Goal: Task Accomplishment & Management: Complete application form

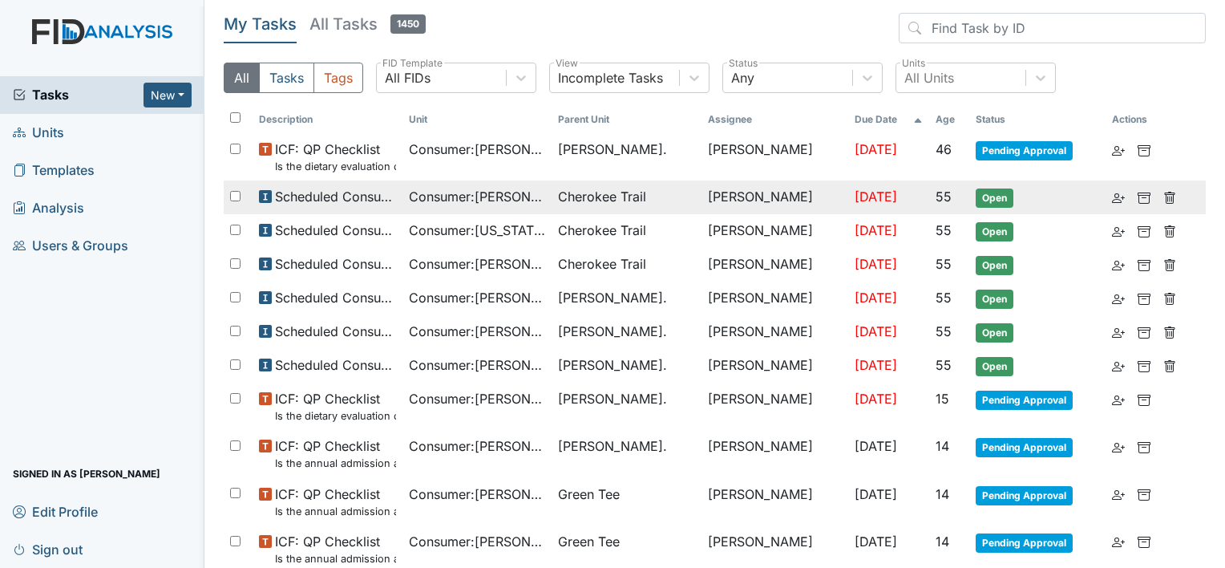
click at [463, 197] on span "Consumer : Fann, Brandon" at bounding box center [477, 196] width 137 height 19
click at [487, 189] on span "Consumer : Fann, Brandon" at bounding box center [477, 196] width 137 height 19
click at [612, 197] on span "Cherokee Trail" at bounding box center [602, 196] width 88 height 19
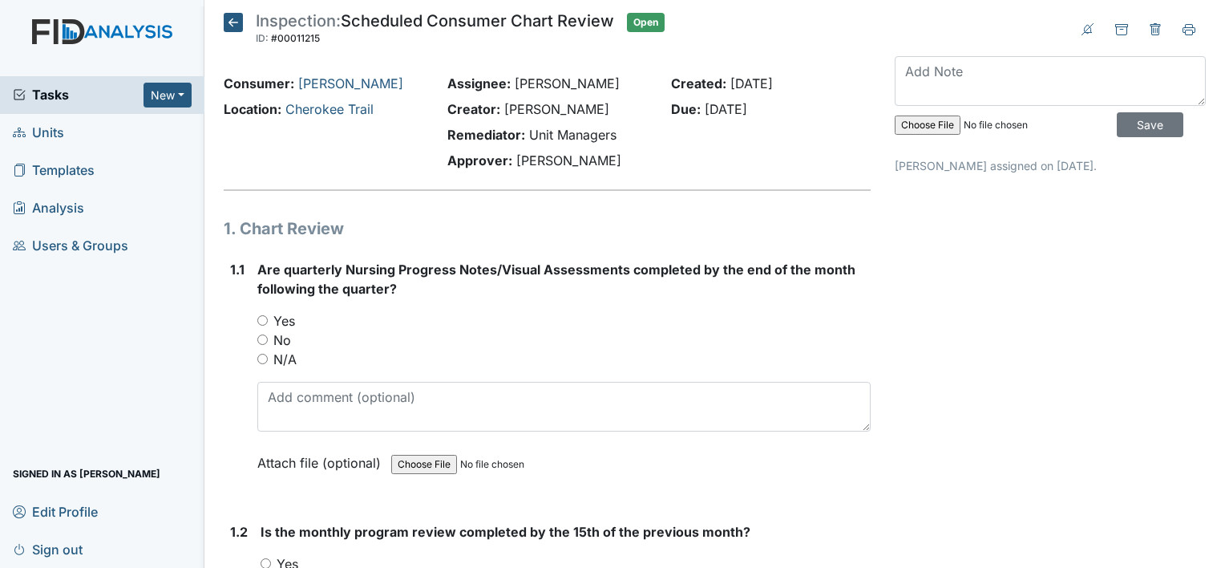
click at [264, 321] on input "Yes" at bounding box center [262, 320] width 10 height 10
radio input "true"
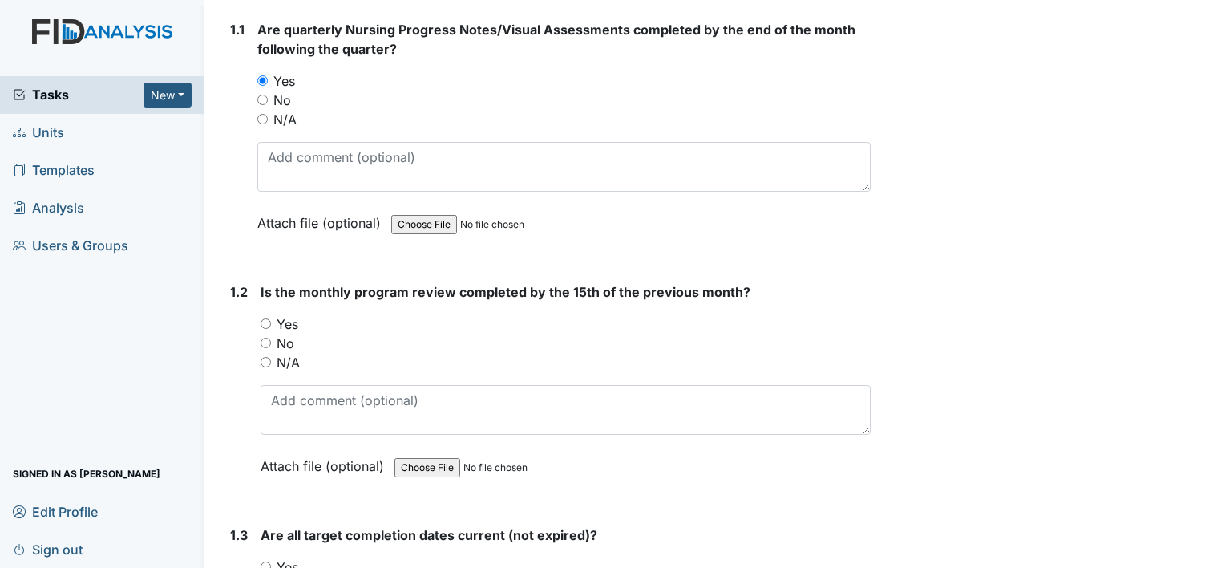
scroll to position [240, 0]
click at [264, 339] on input "No" at bounding box center [266, 342] width 10 height 10
radio input "true"
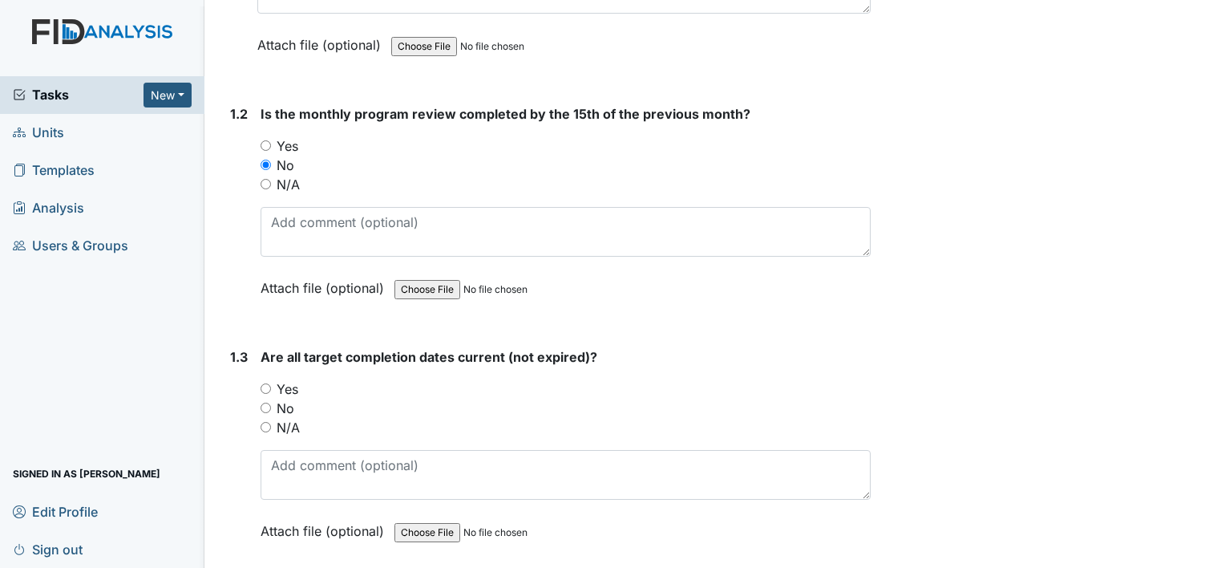
scroll to position [481, 0]
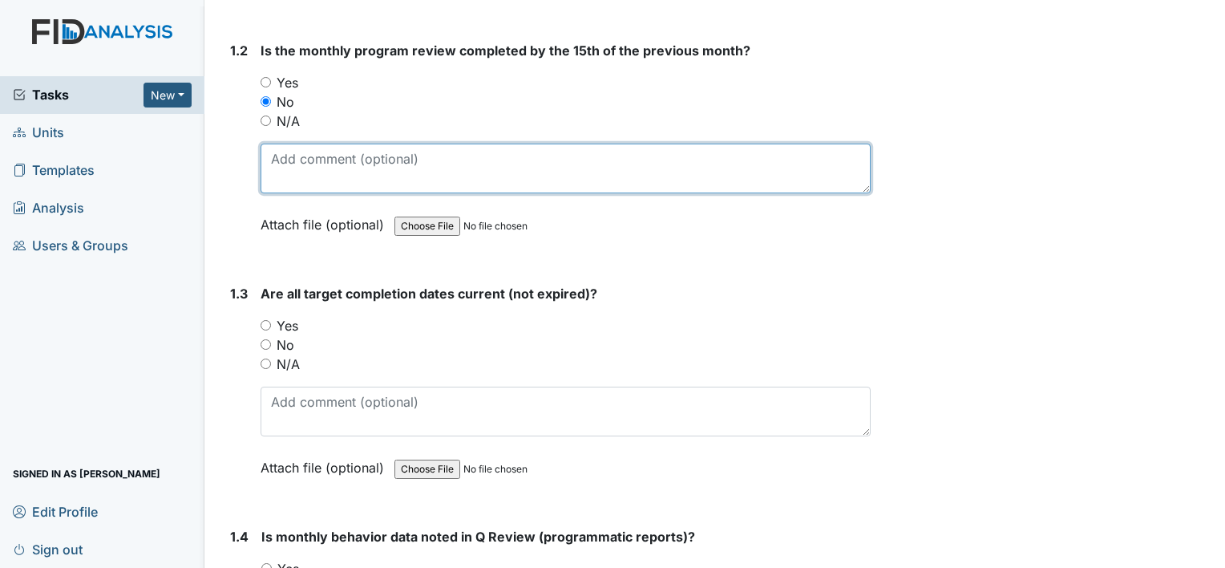
click at [414, 170] on textarea at bounding box center [566, 168] width 610 height 50
type textarea "Last completed in July"
drag, startPoint x: 409, startPoint y: 160, endPoint x: 186, endPoint y: 166, distance: 222.9
click at [188, 167] on div "Tasks New Form Inspection Document Bundle Units Templates Analysis Users & Grou…" at bounding box center [612, 284] width 1225 height 568
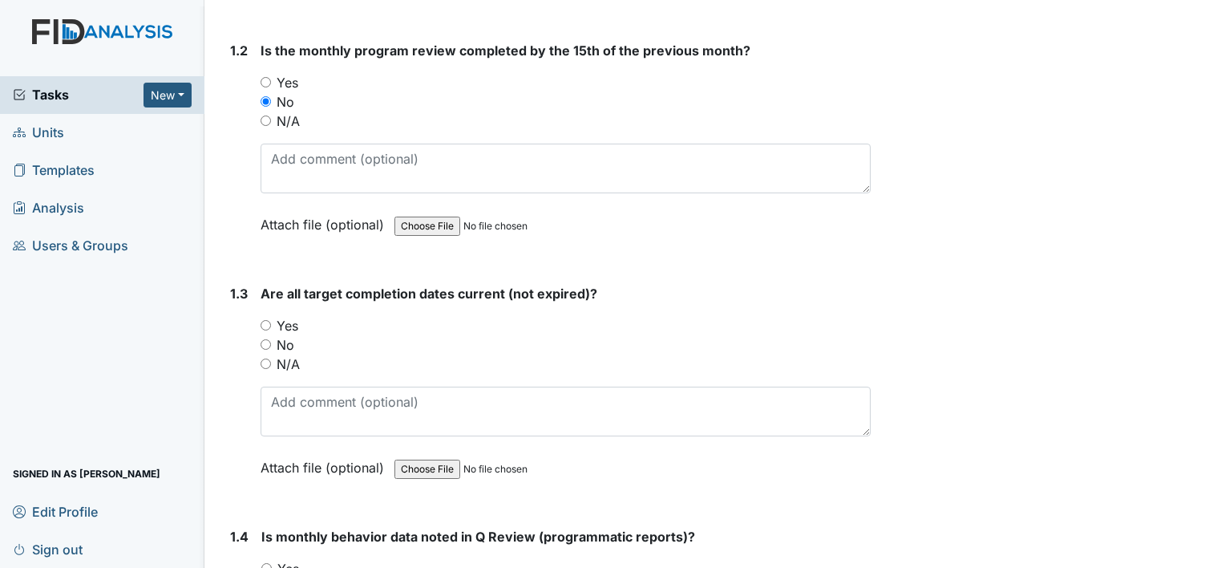
click at [269, 83] on input "Yes" at bounding box center [266, 82] width 10 height 10
radio input "true"
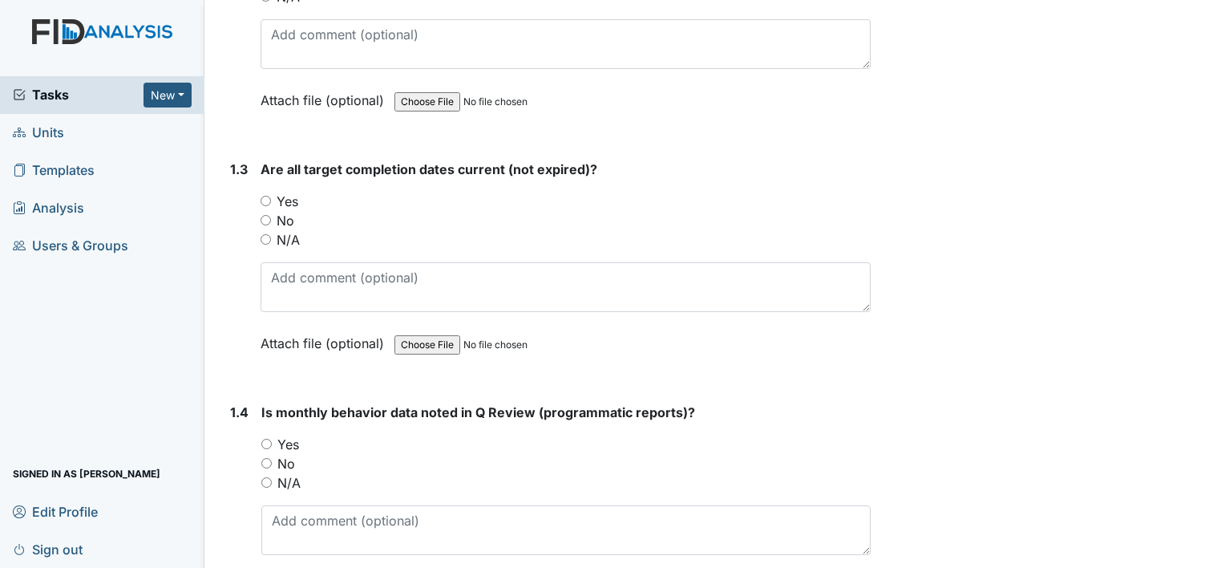
scroll to position [641, 0]
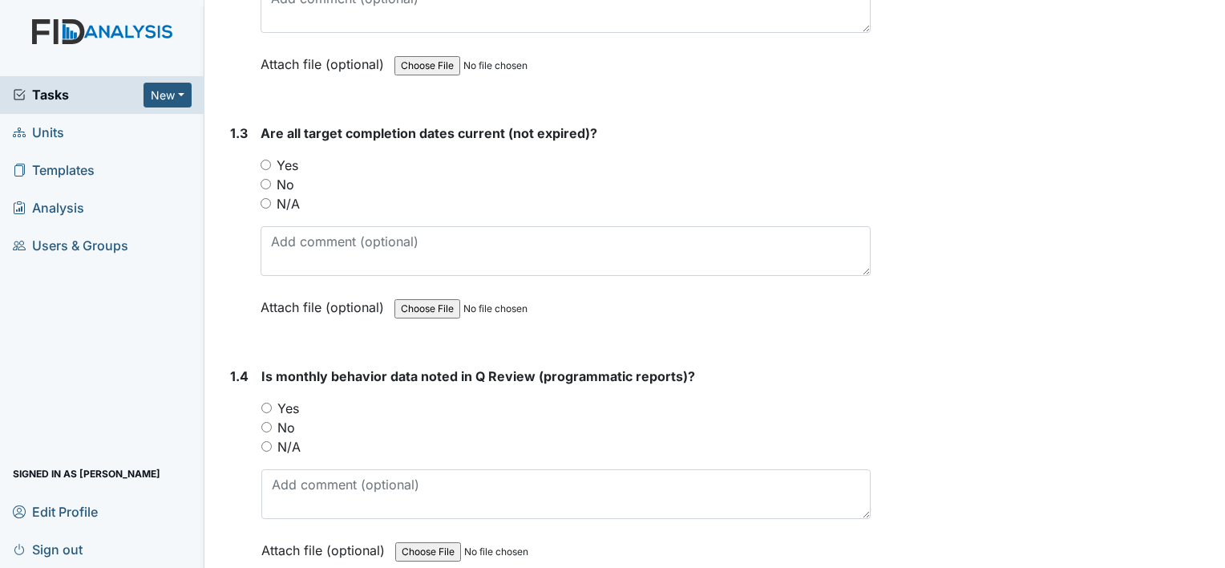
click at [264, 162] on input "Yes" at bounding box center [266, 165] width 10 height 10
radio input "true"
click at [265, 409] on input "Yes" at bounding box center [266, 407] width 10 height 10
radio input "true"
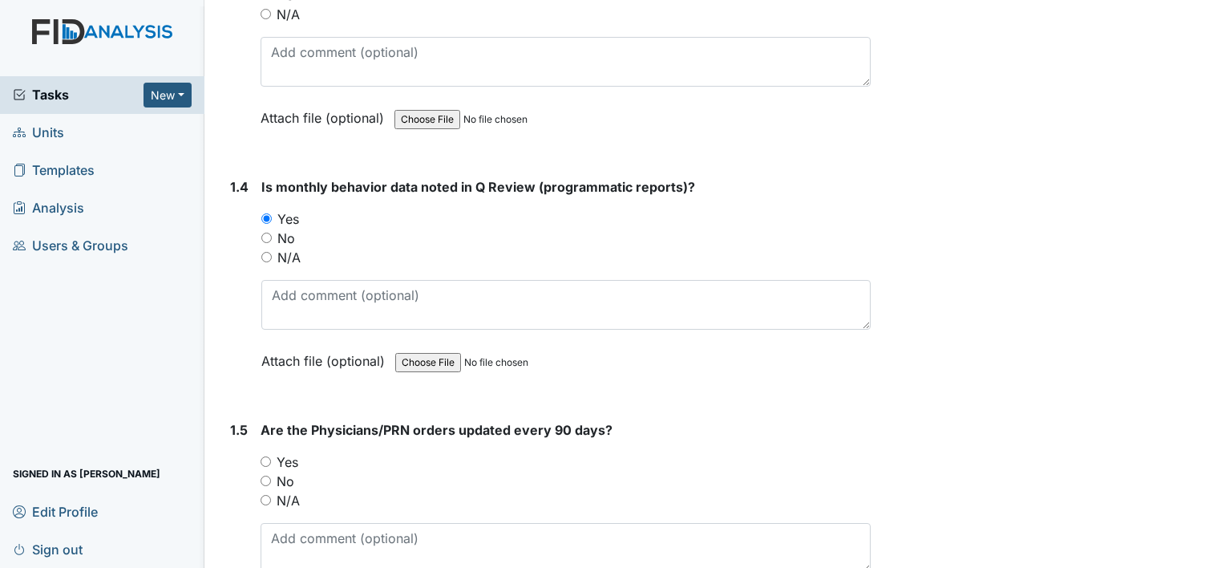
scroll to position [962, 0]
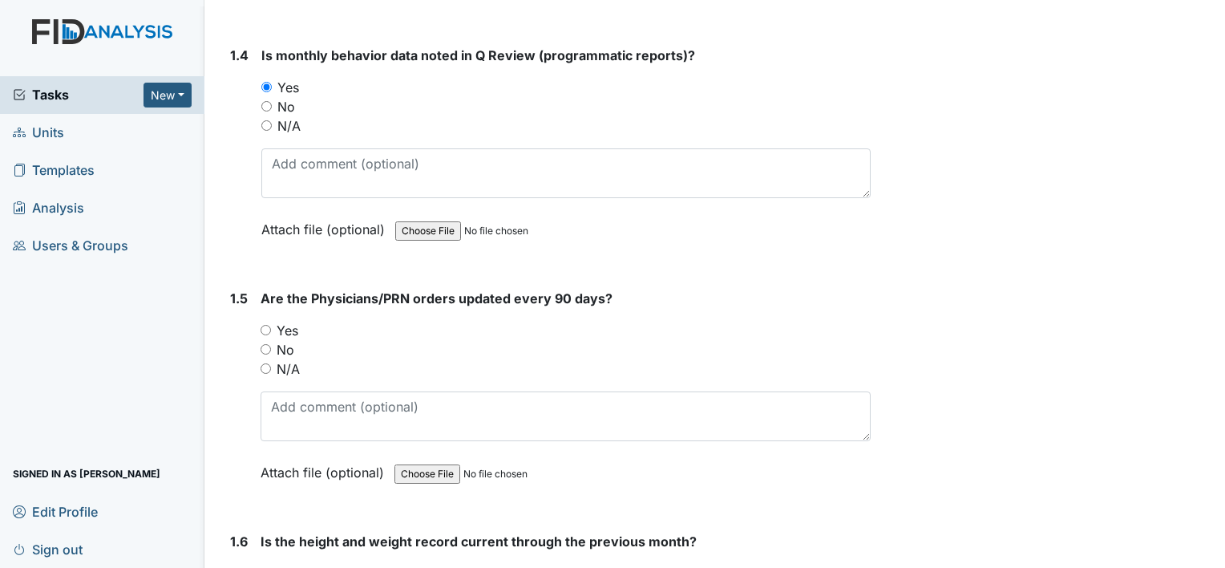
click at [266, 325] on input "Yes" at bounding box center [266, 330] width 10 height 10
radio input "true"
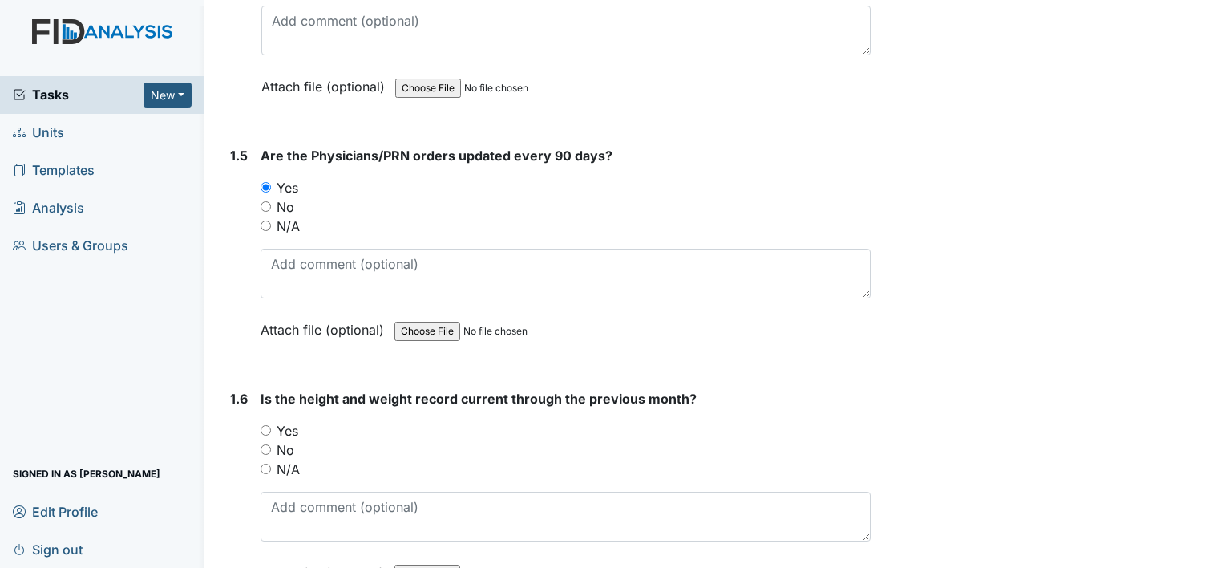
scroll to position [1122, 0]
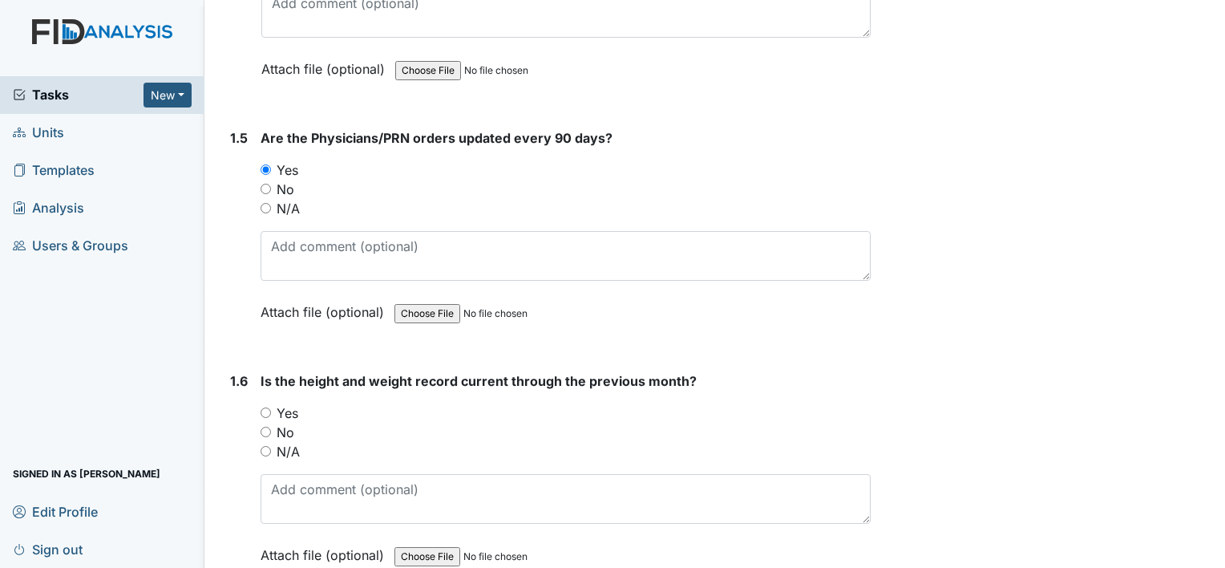
click at [263, 407] on input "Yes" at bounding box center [266, 412] width 10 height 10
radio input "true"
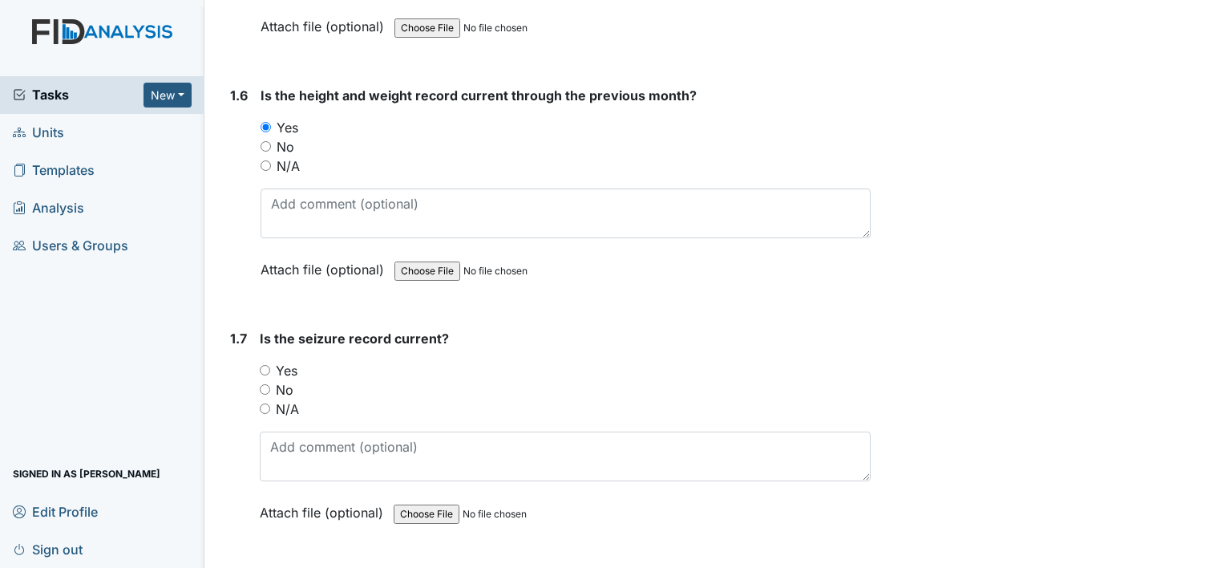
scroll to position [1443, 0]
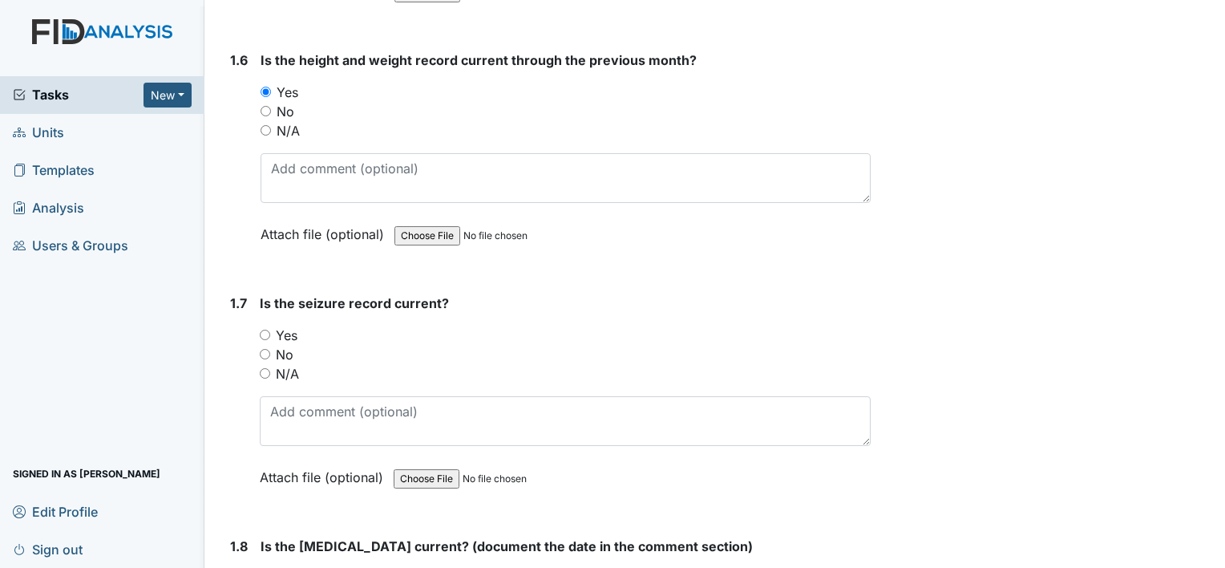
click at [266, 333] on input "Yes" at bounding box center [265, 334] width 10 height 10
radio input "true"
click at [270, 365] on div "N/A" at bounding box center [565, 373] width 611 height 19
click at [268, 370] on input "N/A" at bounding box center [265, 373] width 10 height 10
radio input "true"
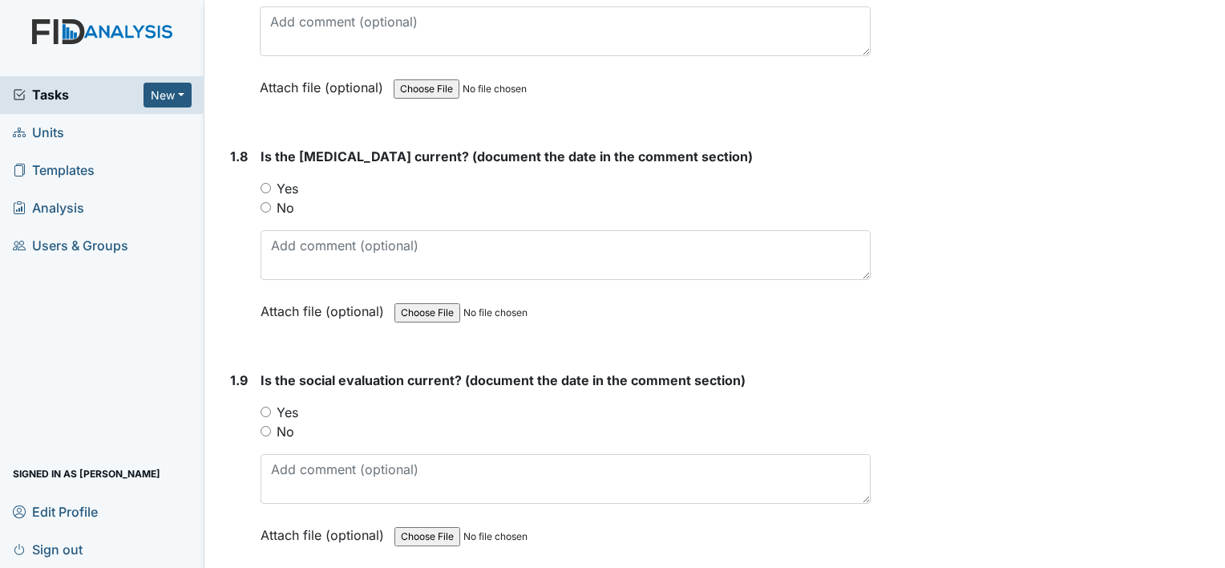
scroll to position [1844, 0]
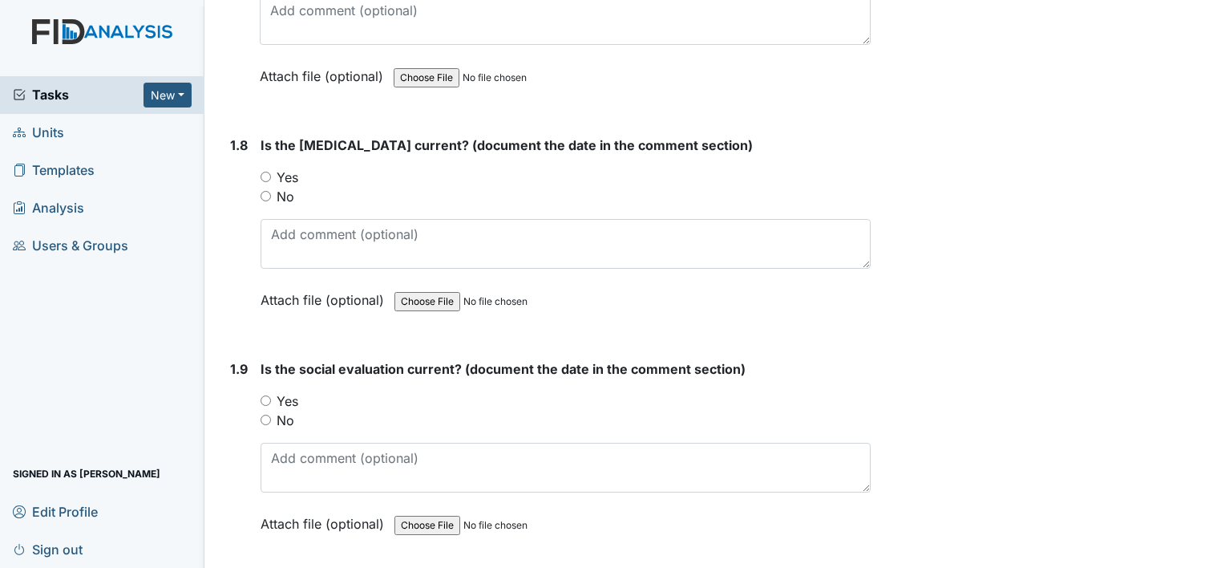
click at [267, 172] on input "Yes" at bounding box center [266, 177] width 10 height 10
radio input "true"
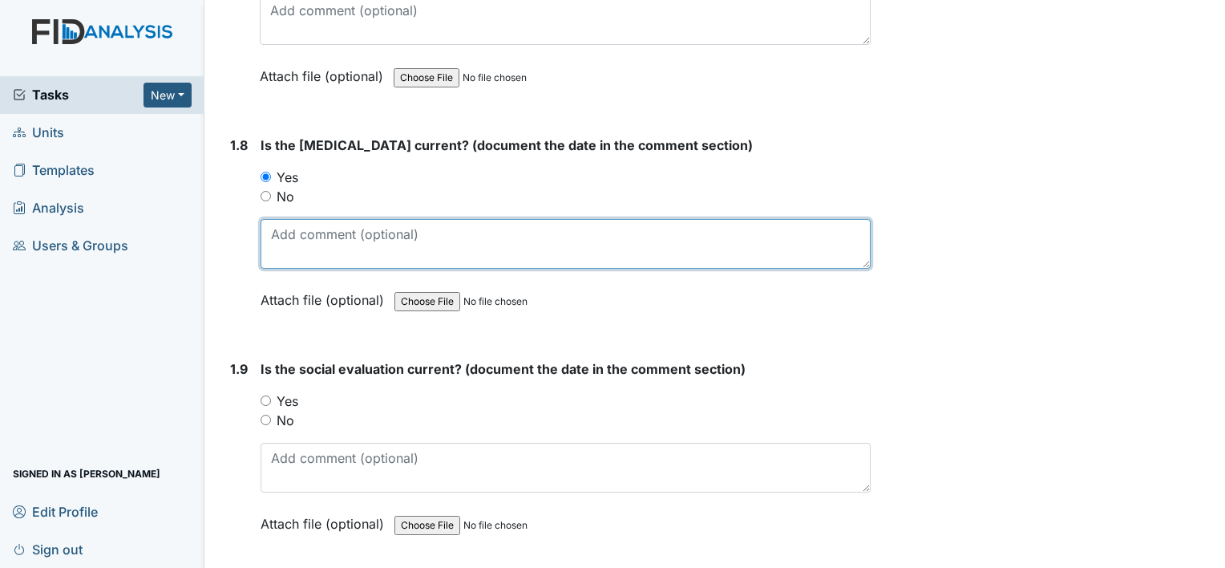
click at [299, 233] on textarea at bounding box center [566, 244] width 610 height 50
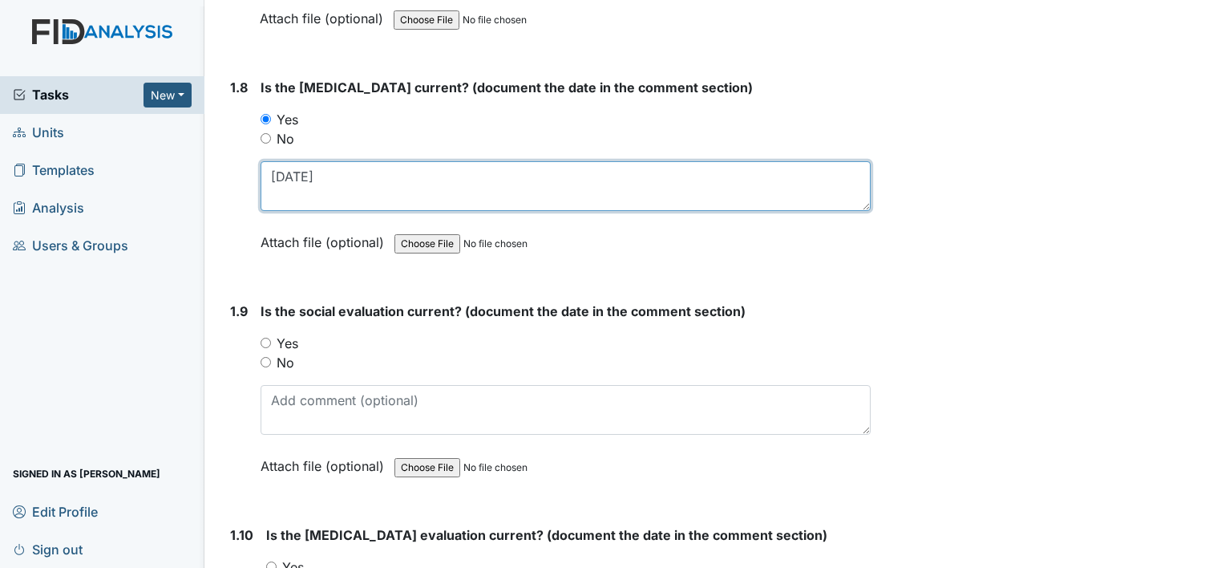
scroll to position [2004, 0]
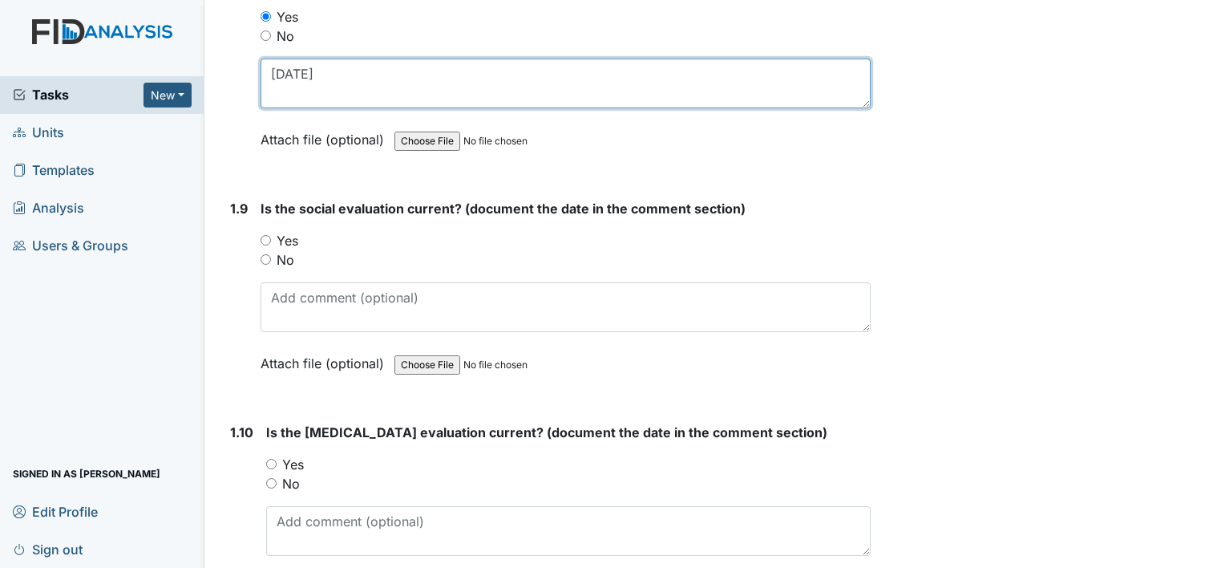
type textarea "10/19/03"
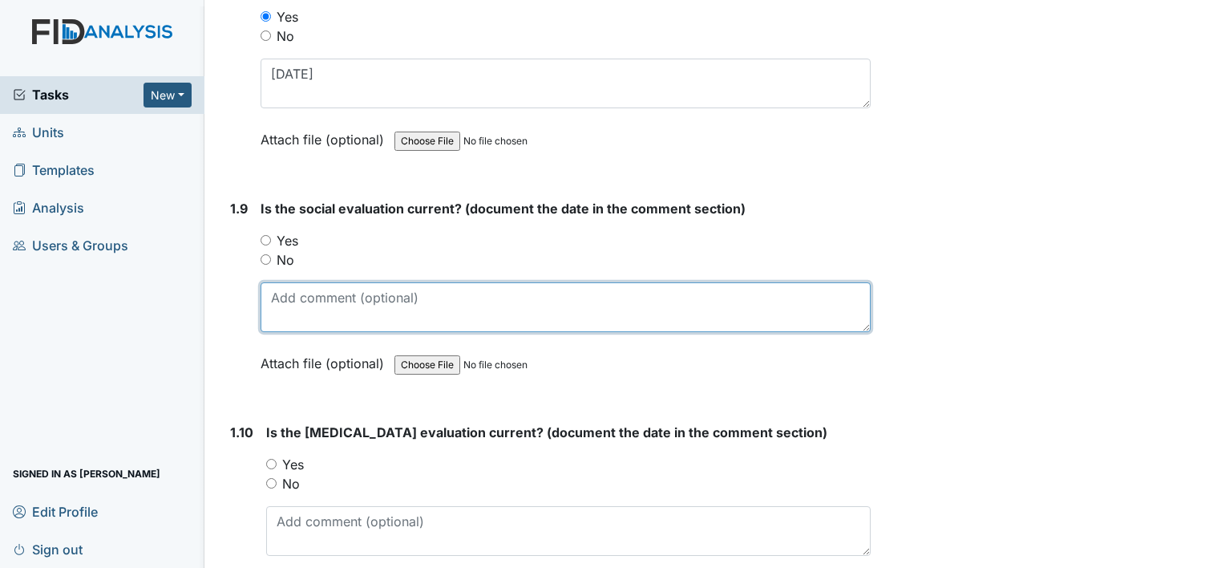
click at [370, 308] on textarea at bounding box center [566, 307] width 610 height 50
type textarea "08/02/02"
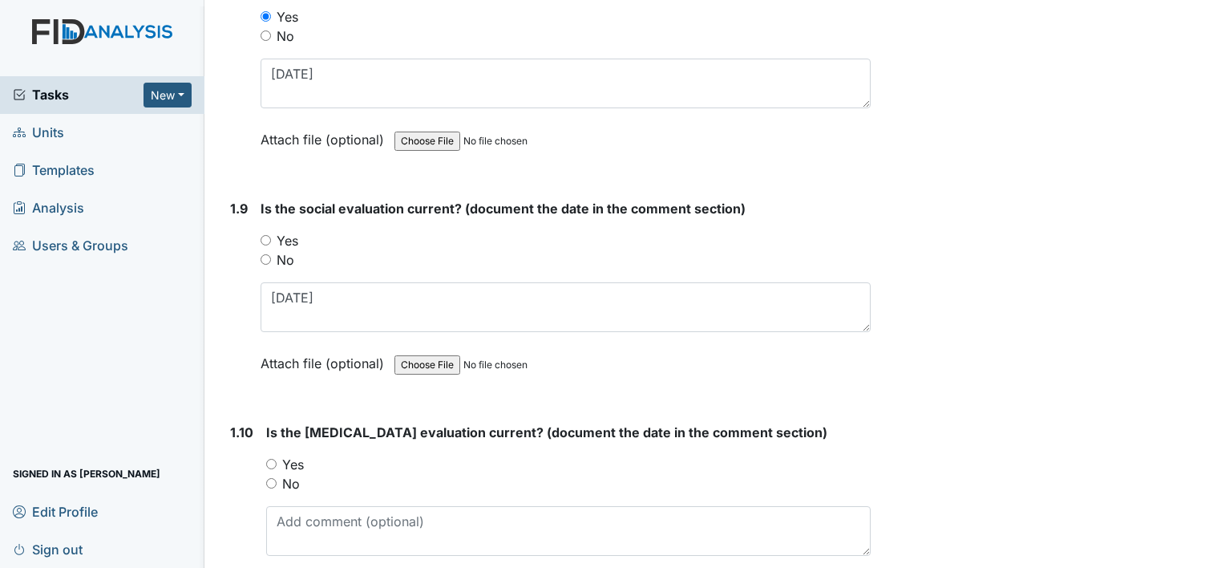
click at [266, 250] on div "No" at bounding box center [566, 259] width 610 height 19
click at [272, 253] on div "No" at bounding box center [566, 259] width 610 height 19
click at [263, 254] on input "No" at bounding box center [266, 259] width 10 height 10
radio input "true"
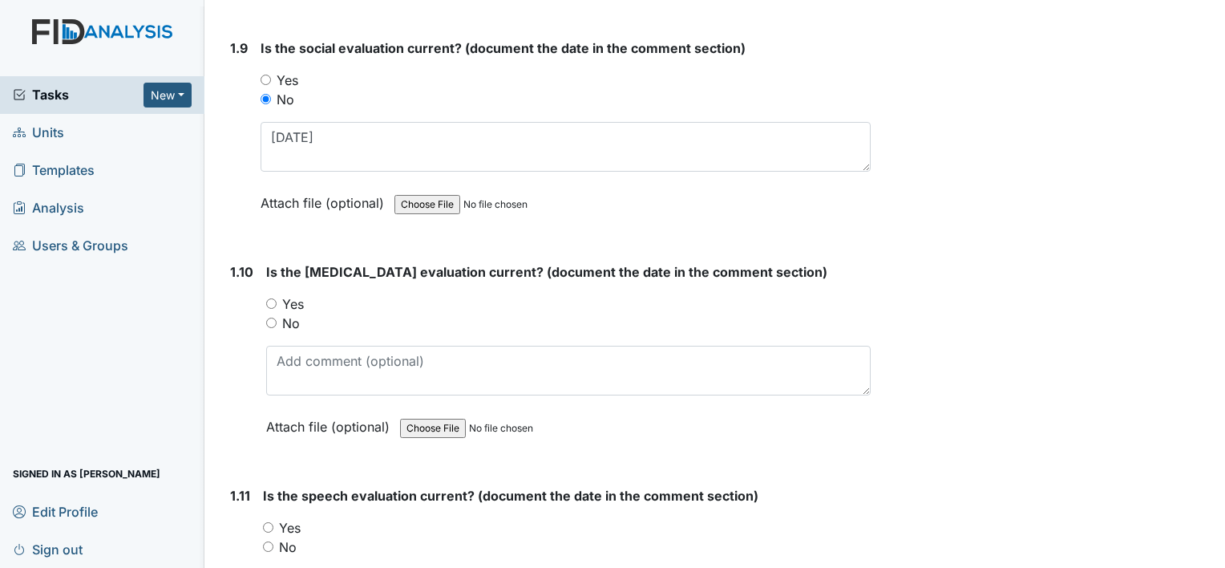
scroll to position [2244, 0]
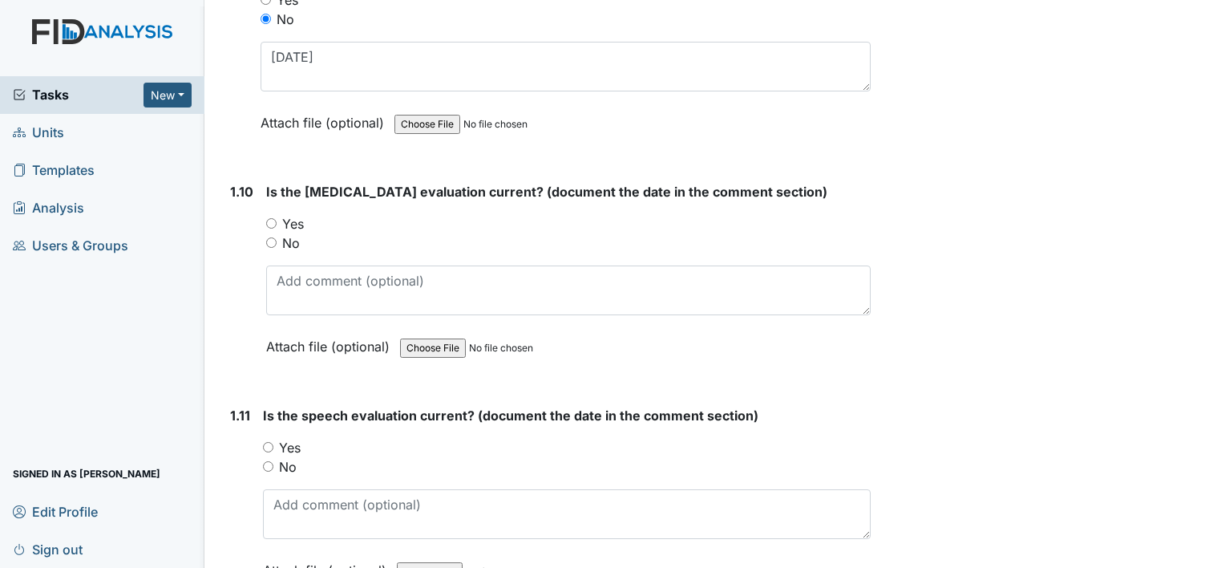
click at [273, 218] on input "Yes" at bounding box center [271, 223] width 10 height 10
radio input "true"
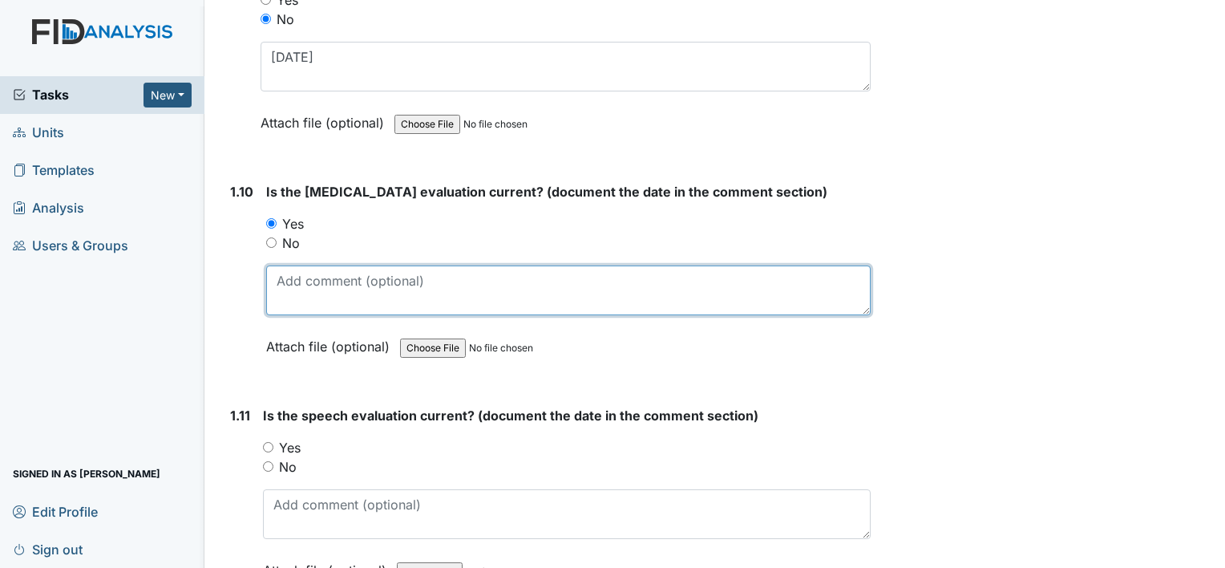
click at [349, 291] on textarea at bounding box center [568, 290] width 604 height 50
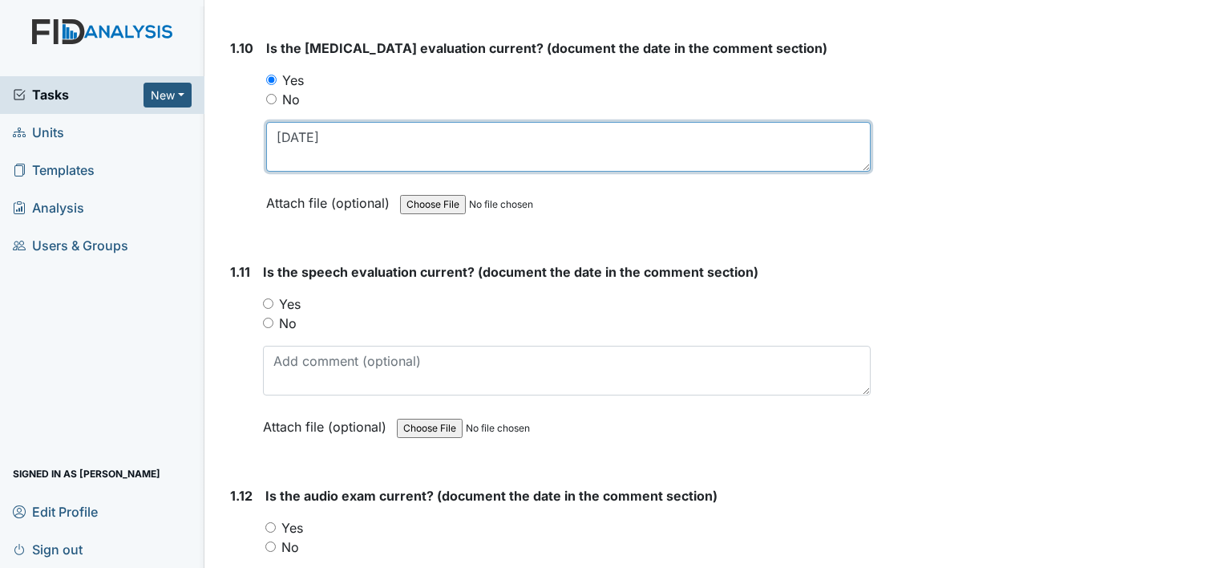
scroll to position [2405, 0]
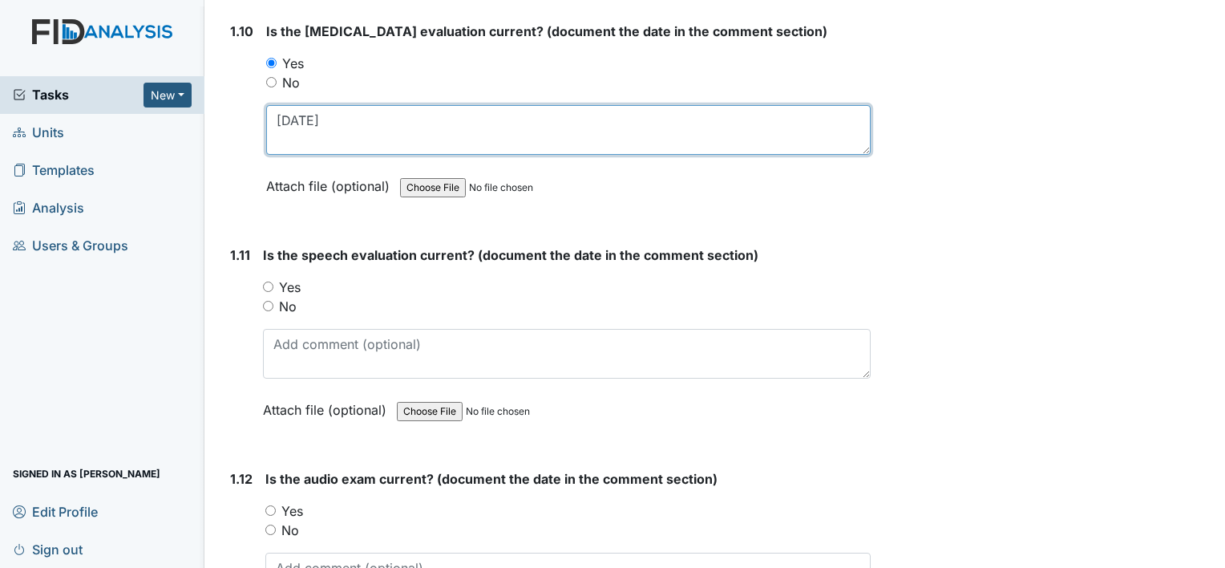
type textarea "07/06/24"
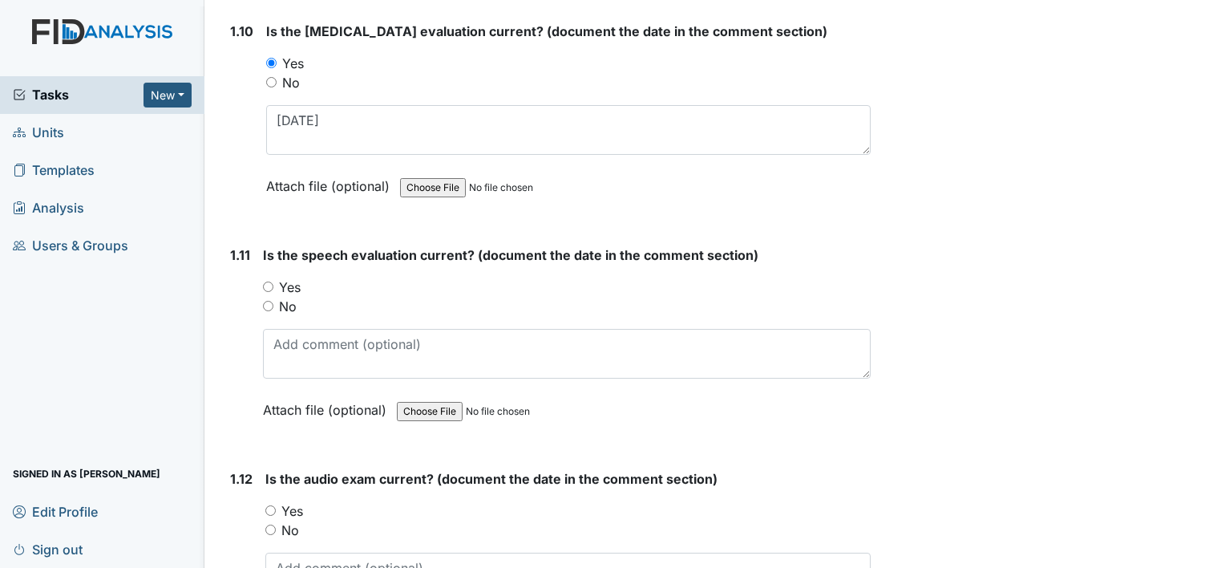
drag, startPoint x: 261, startPoint y: 280, endPoint x: 293, endPoint y: 292, distance: 34.2
click at [262, 279] on div "1.11 Is the speech evaluation current? (document the date in the comment sectio…" at bounding box center [547, 344] width 647 height 198
click at [266, 281] on input "Yes" at bounding box center [268, 286] width 10 height 10
radio input "true"
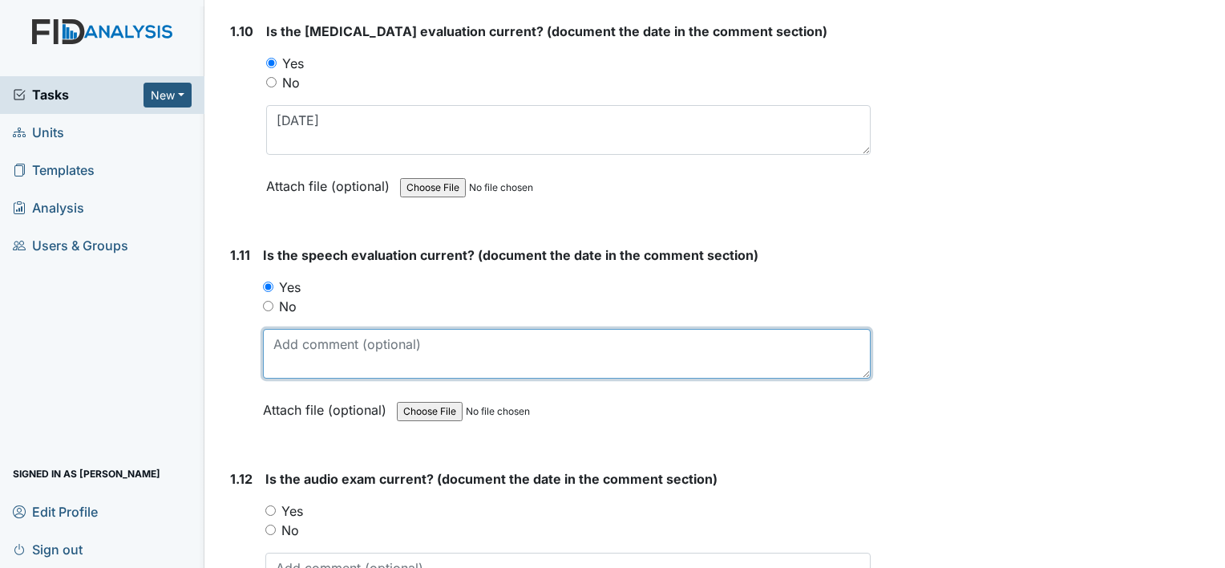
click at [317, 353] on textarea at bounding box center [567, 354] width 608 height 50
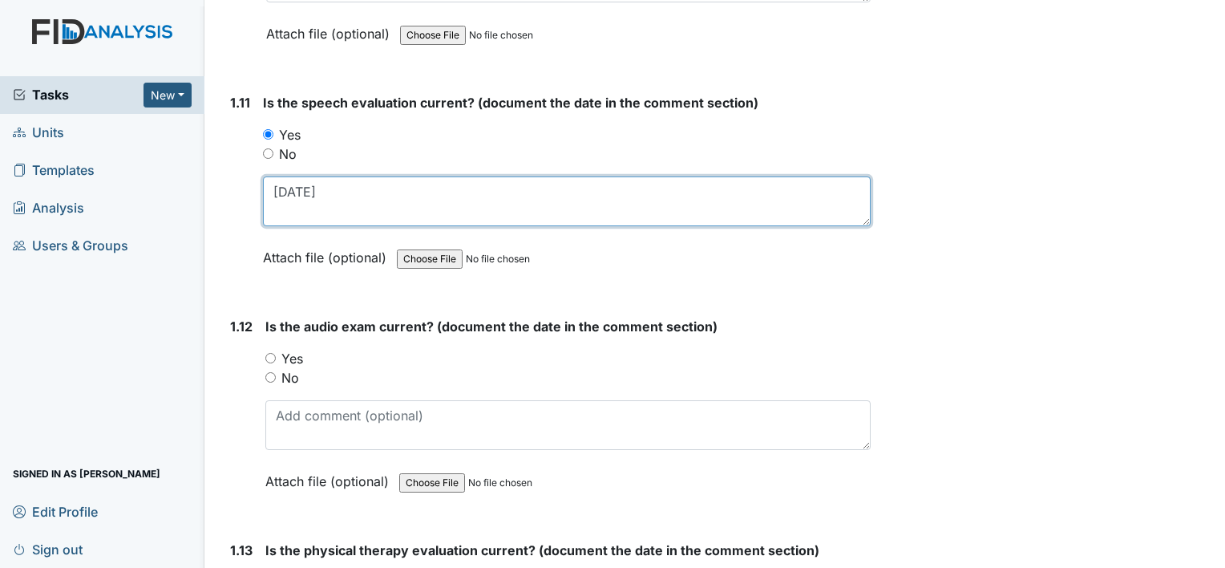
scroll to position [2565, 0]
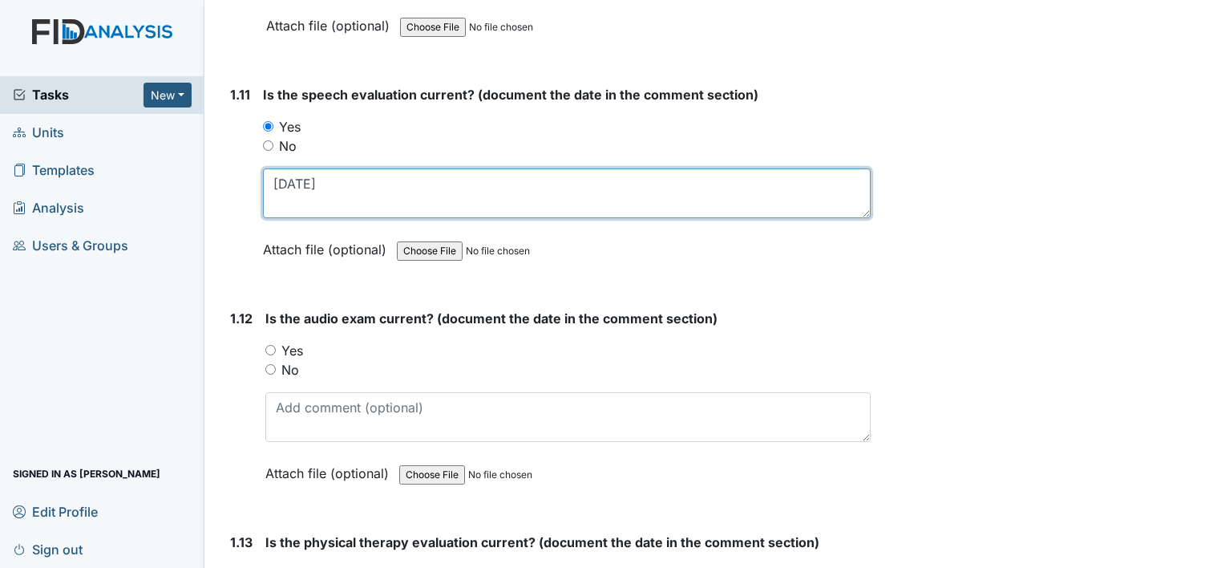
type textarea "02/27/07"
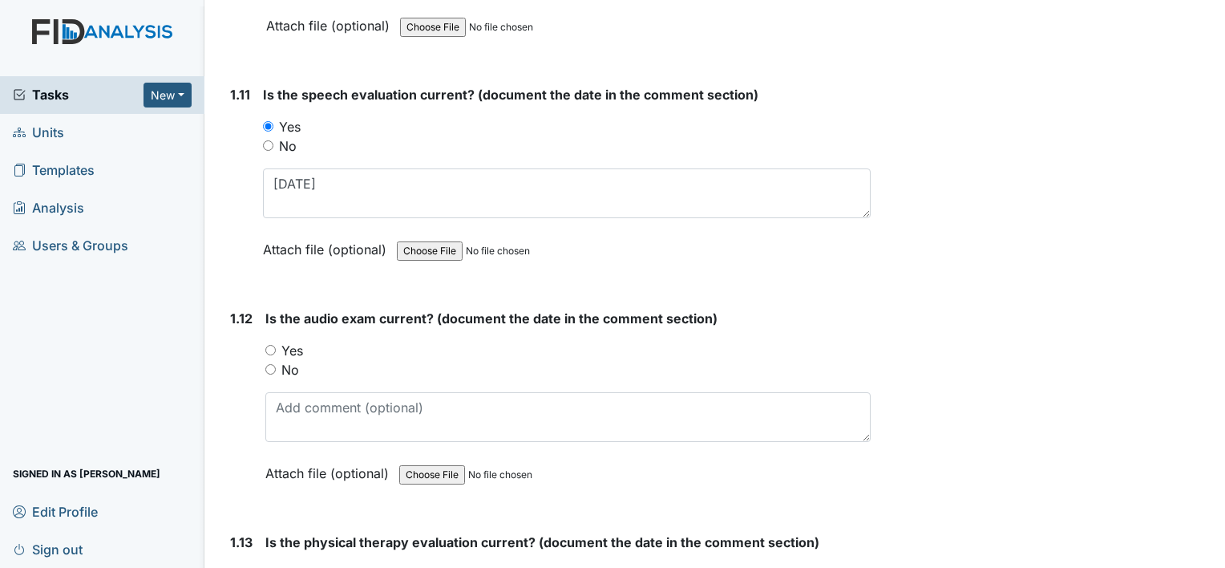
click at [270, 364] on input "No" at bounding box center [270, 369] width 10 height 10
radio input "true"
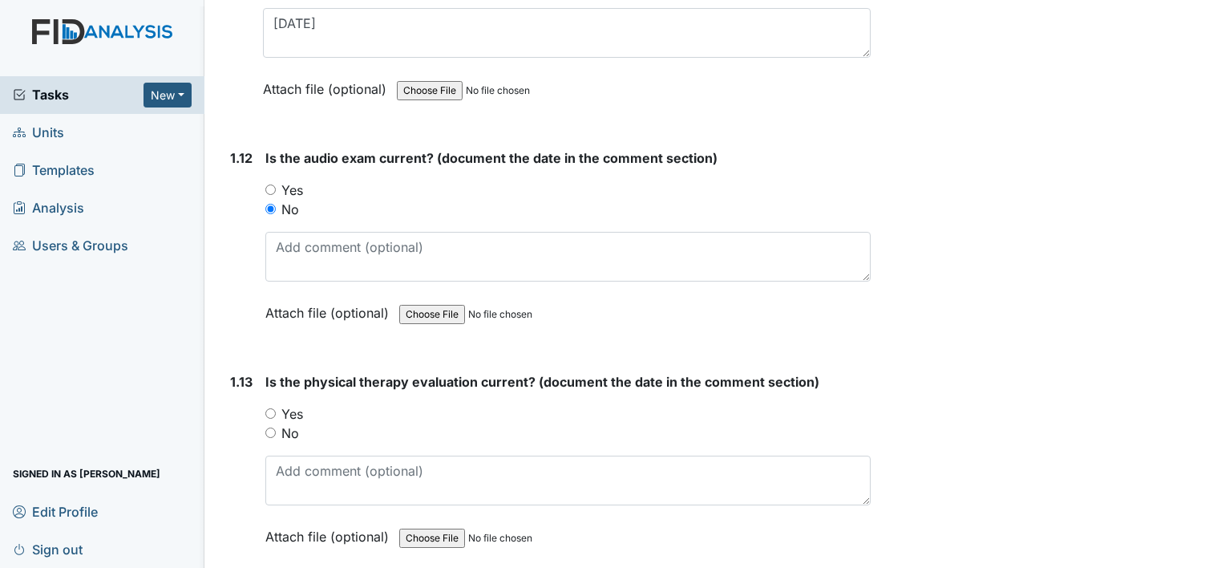
scroll to position [2806, 0]
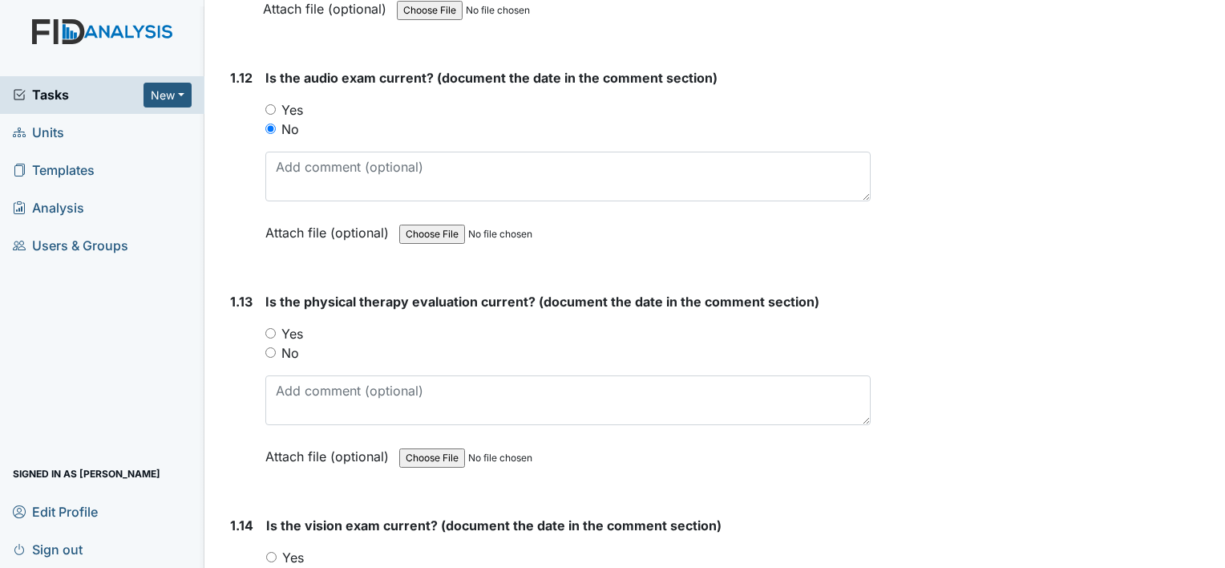
drag, startPoint x: 269, startPoint y: 324, endPoint x: 283, endPoint y: 329, distance: 14.7
click at [269, 328] on input "Yes" at bounding box center [270, 333] width 10 height 10
radio input "true"
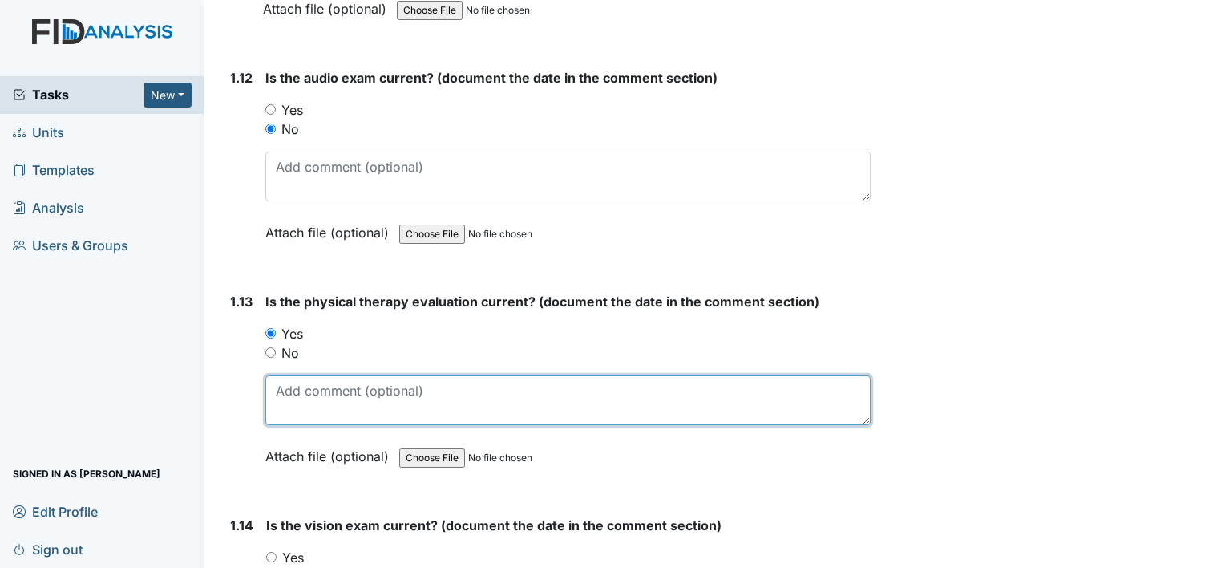
click at [329, 386] on textarea at bounding box center [567, 400] width 605 height 50
type textarea "06/20/02"
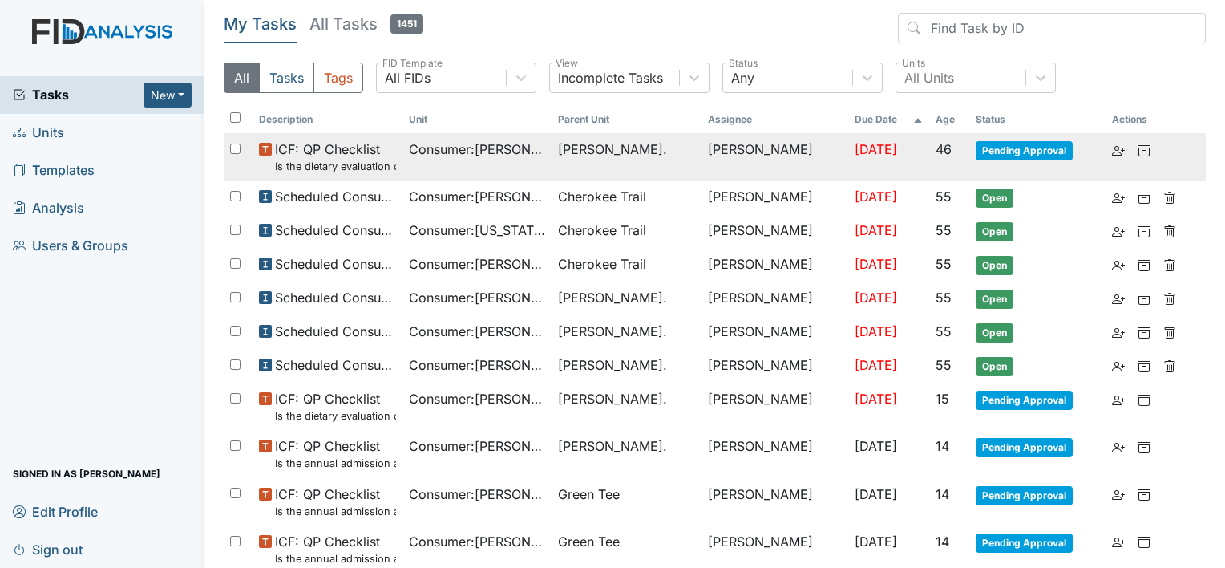
click at [500, 147] on span "Consumer : [PERSON_NAME]" at bounding box center [477, 148] width 137 height 19
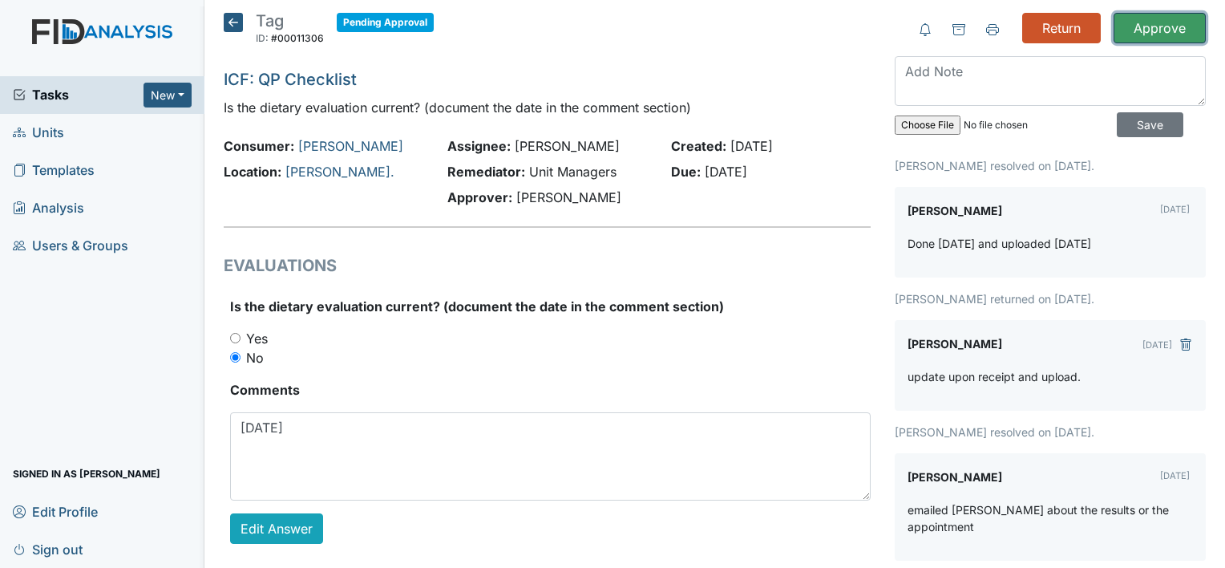
click at [1155, 30] on input "Approve" at bounding box center [1159, 28] width 92 height 30
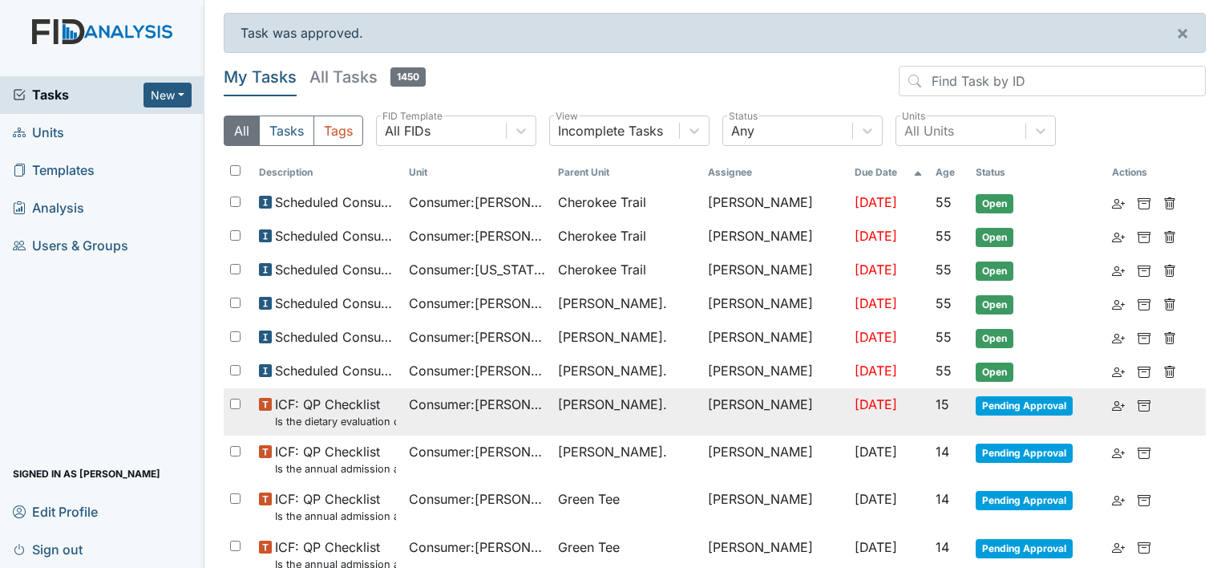
click at [610, 400] on span "[PERSON_NAME]." at bounding box center [612, 403] width 109 height 19
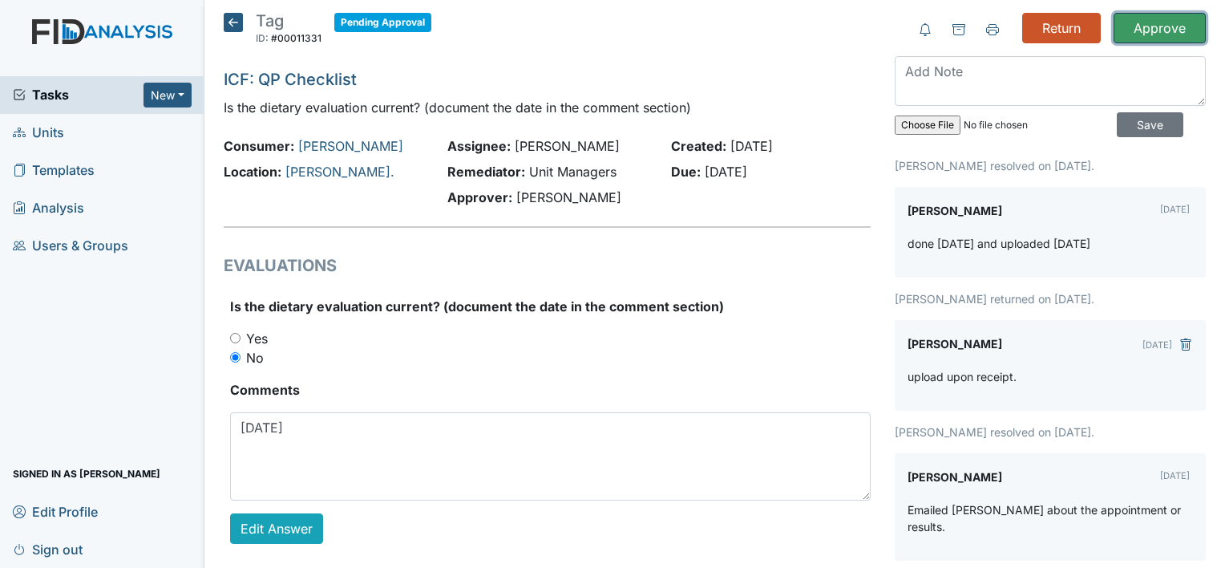
click at [1141, 22] on input "Approve" at bounding box center [1159, 28] width 92 height 30
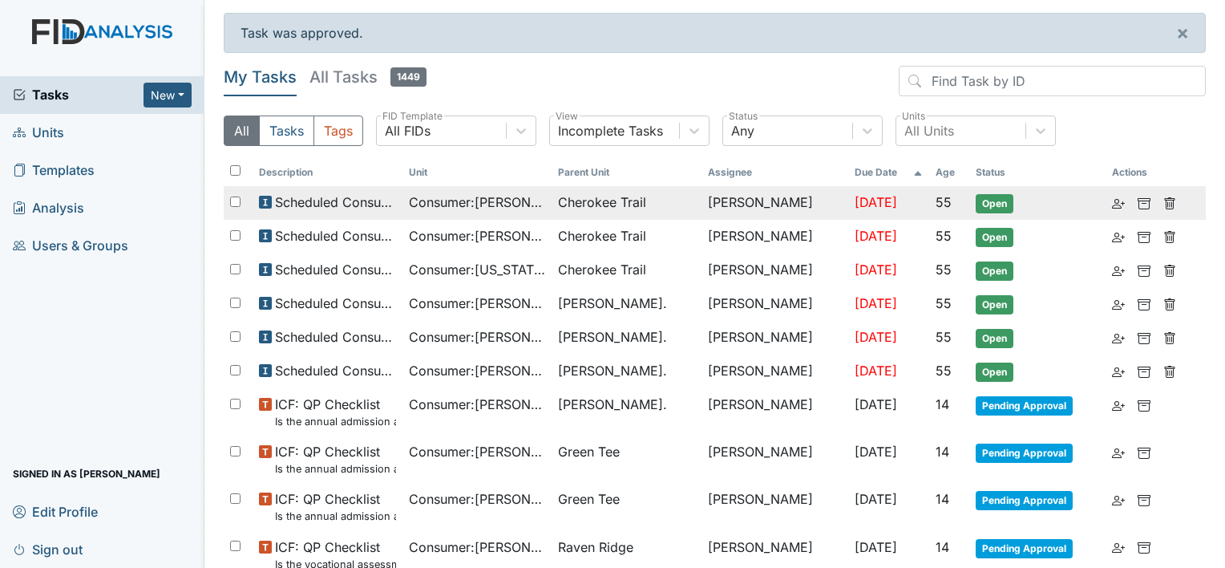
click at [470, 212] on td "Consumer : Callis, Derrick" at bounding box center [477, 203] width 150 height 34
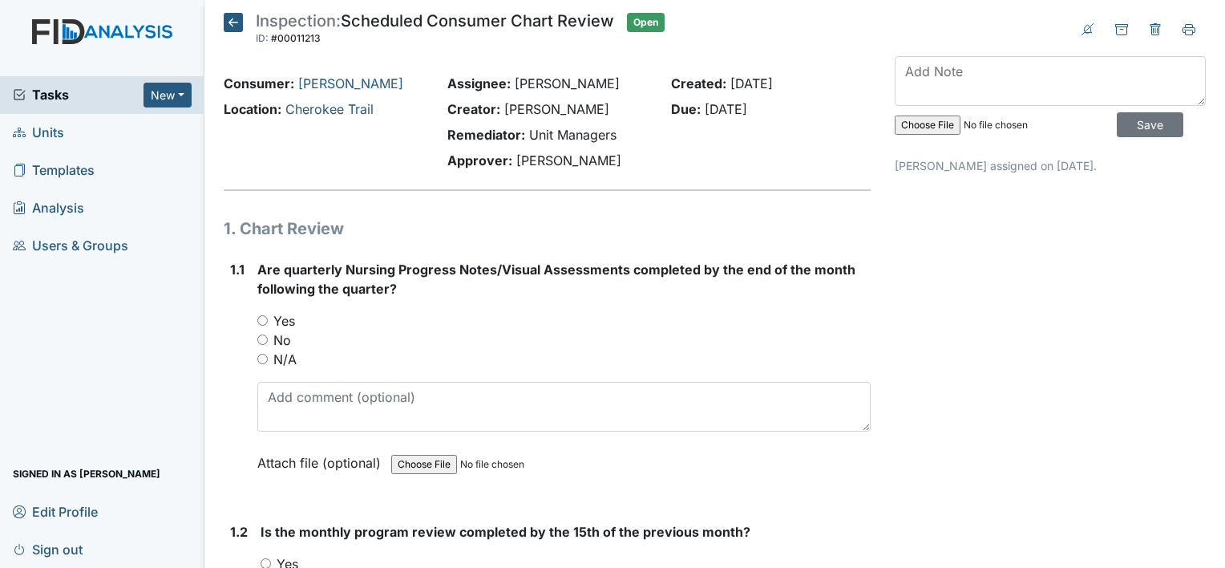
click at [260, 317] on input "Yes" at bounding box center [262, 320] width 10 height 10
radio input "true"
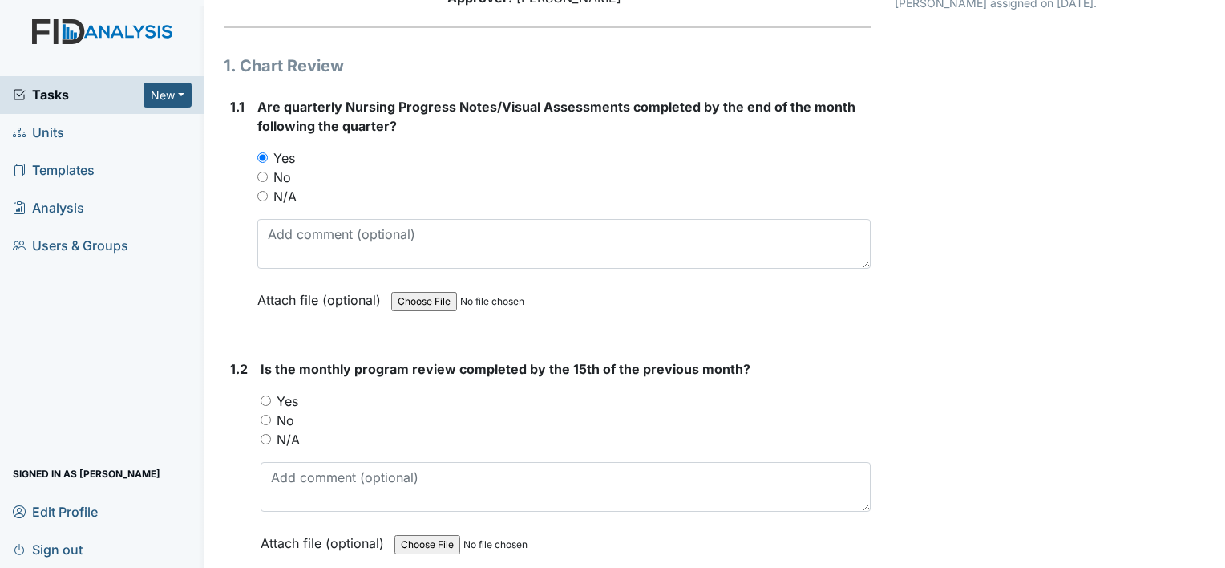
scroll to position [240, 0]
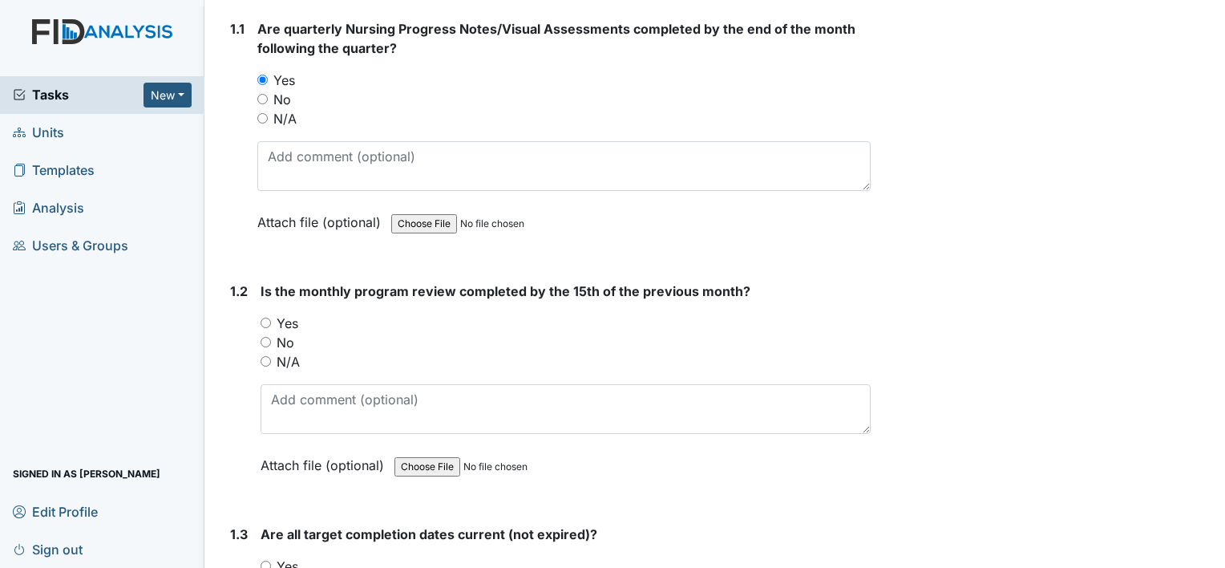
click at [265, 317] on input "Yes" at bounding box center [266, 322] width 10 height 10
radio input "true"
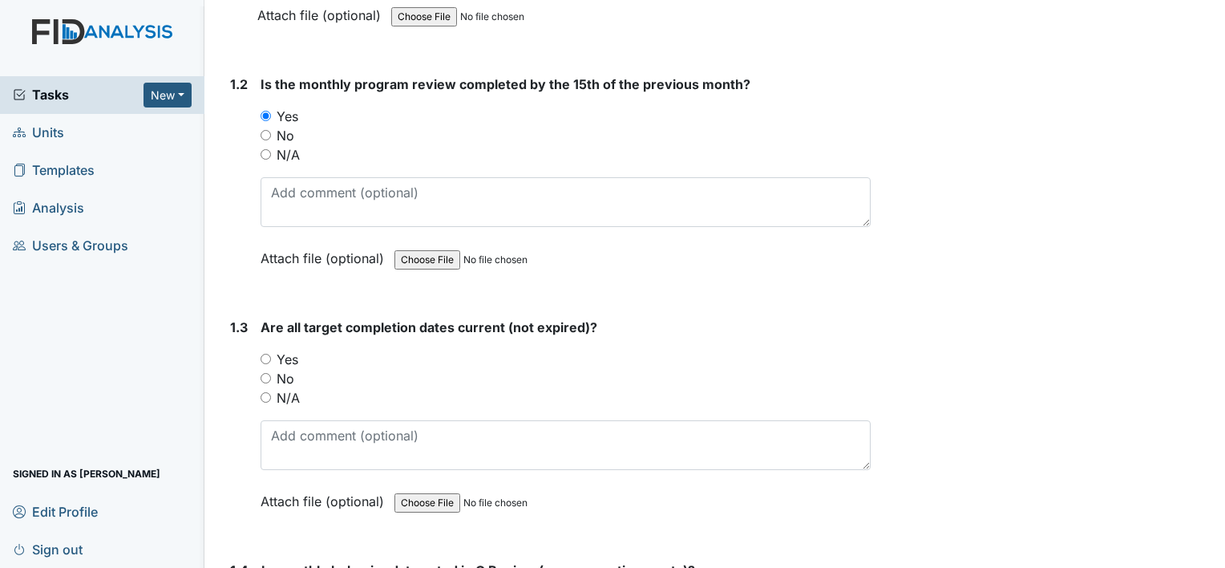
scroll to position [481, 0]
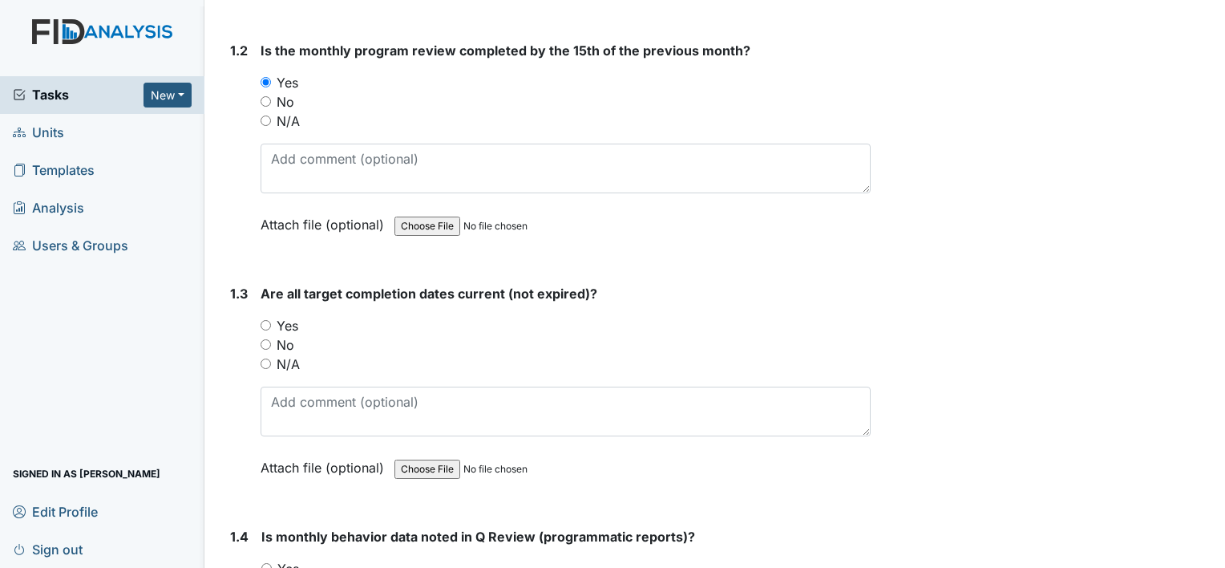
click at [264, 322] on input "Yes" at bounding box center [266, 325] width 10 height 10
radio input "true"
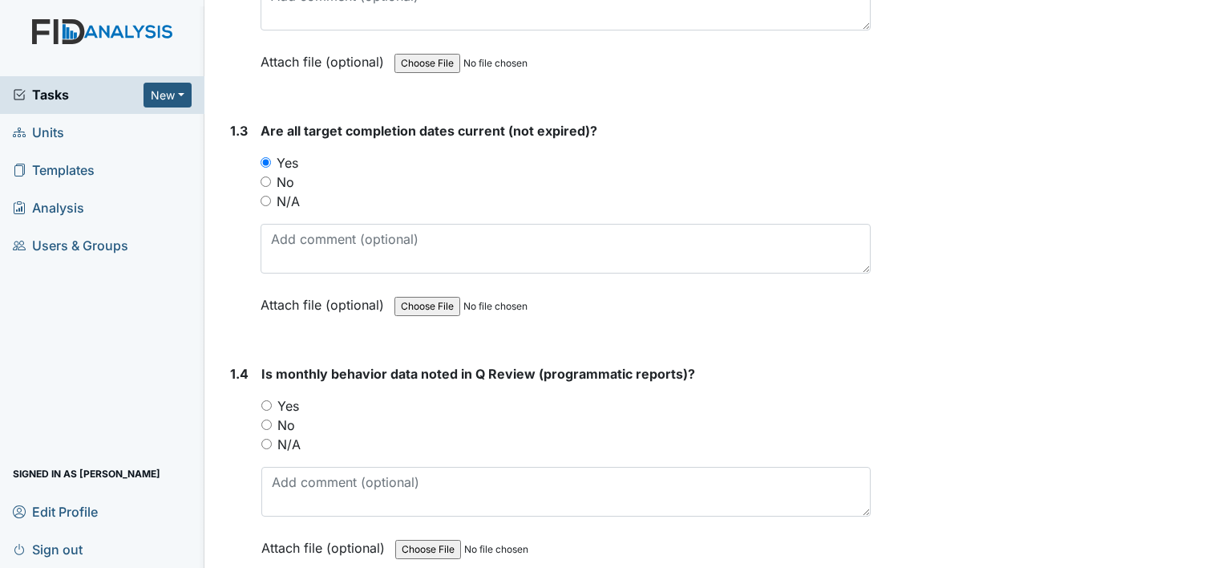
scroll to position [721, 0]
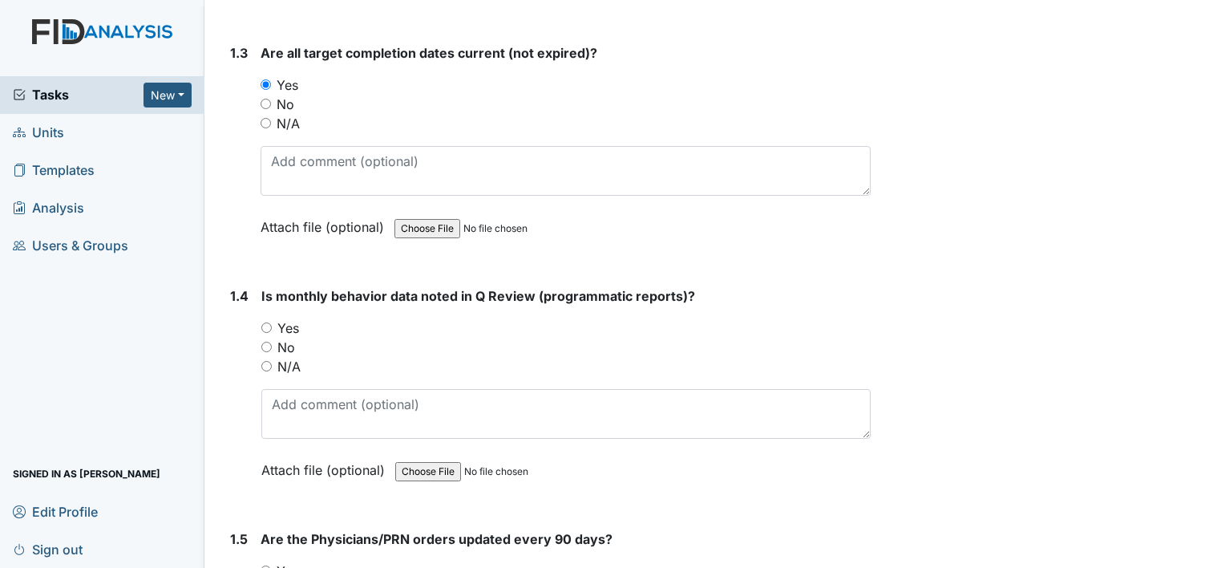
click at [259, 324] on div "1.4 Is monthly behavior data noted in Q Review (programmatic reports)? You must…" at bounding box center [547, 394] width 647 height 217
click at [269, 324] on input "Yes" at bounding box center [266, 327] width 10 height 10
radio input "true"
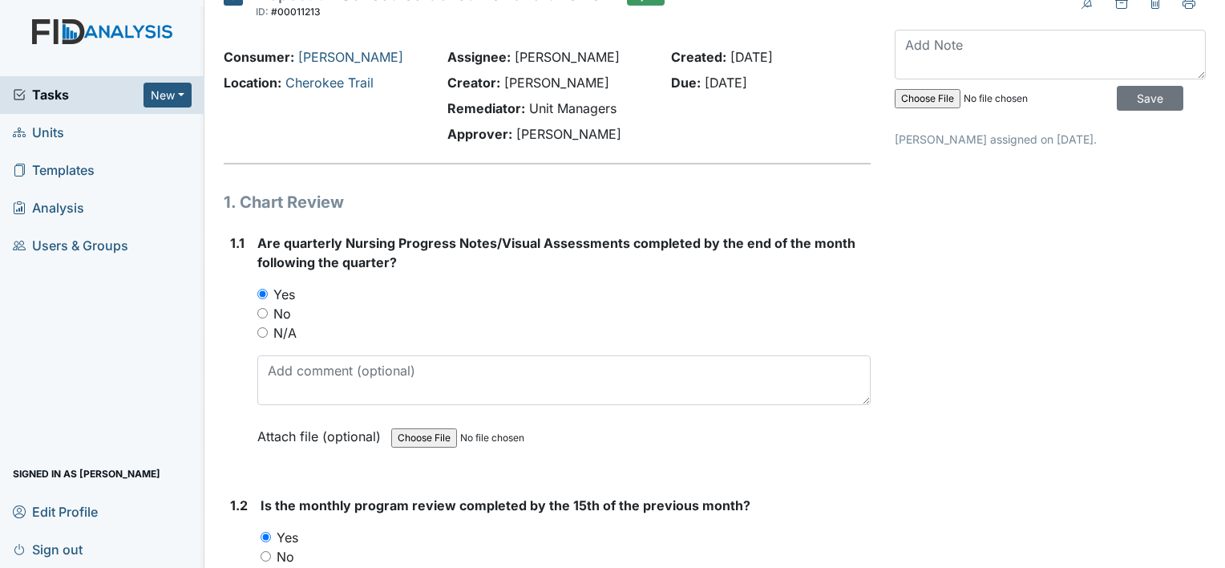
scroll to position [0, 0]
